Goal: Check status

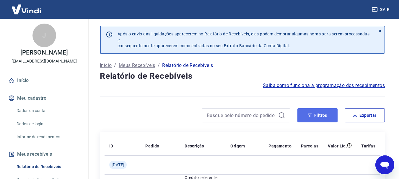
click at [316, 117] on button "Filtros" at bounding box center [318, 115] width 40 height 14
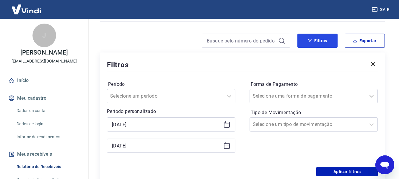
scroll to position [89, 0]
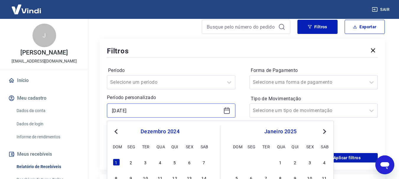
drag, startPoint x: 137, startPoint y: 111, endPoint x: 98, endPoint y: 111, distance: 39.0
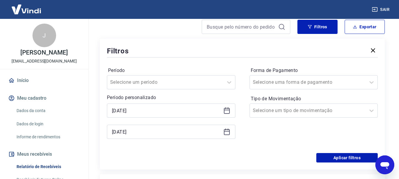
click at [228, 109] on icon at bounding box center [226, 110] width 7 height 7
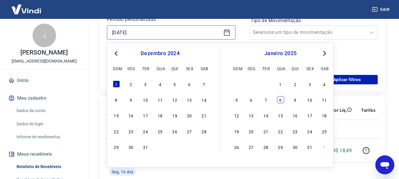
scroll to position [177, 0]
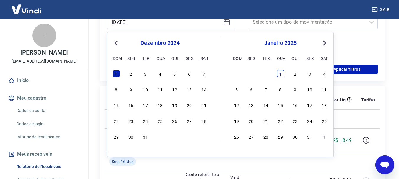
click at [280, 73] on div "1" at bounding box center [280, 73] width 7 height 7
type input "[DATE]"
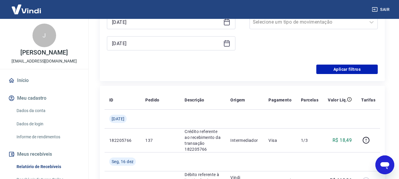
click at [228, 44] on icon at bounding box center [226, 43] width 7 height 7
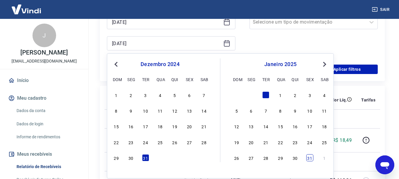
click at [312, 159] on div "31" at bounding box center [310, 158] width 7 height 7
type input "[DATE]"
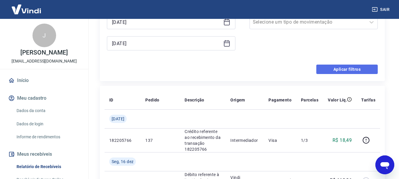
click at [359, 69] on button "Aplicar filtros" at bounding box center [347, 69] width 61 height 9
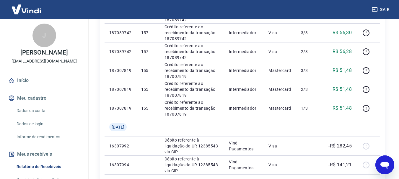
scroll to position [603, 0]
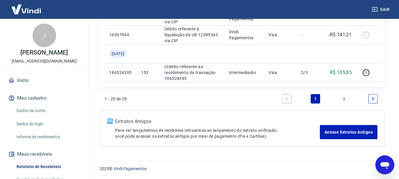
click at [344, 97] on link "2" at bounding box center [344, 98] width 9 height 9
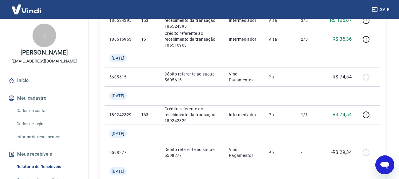
scroll to position [220, 0]
